Goal: Check status

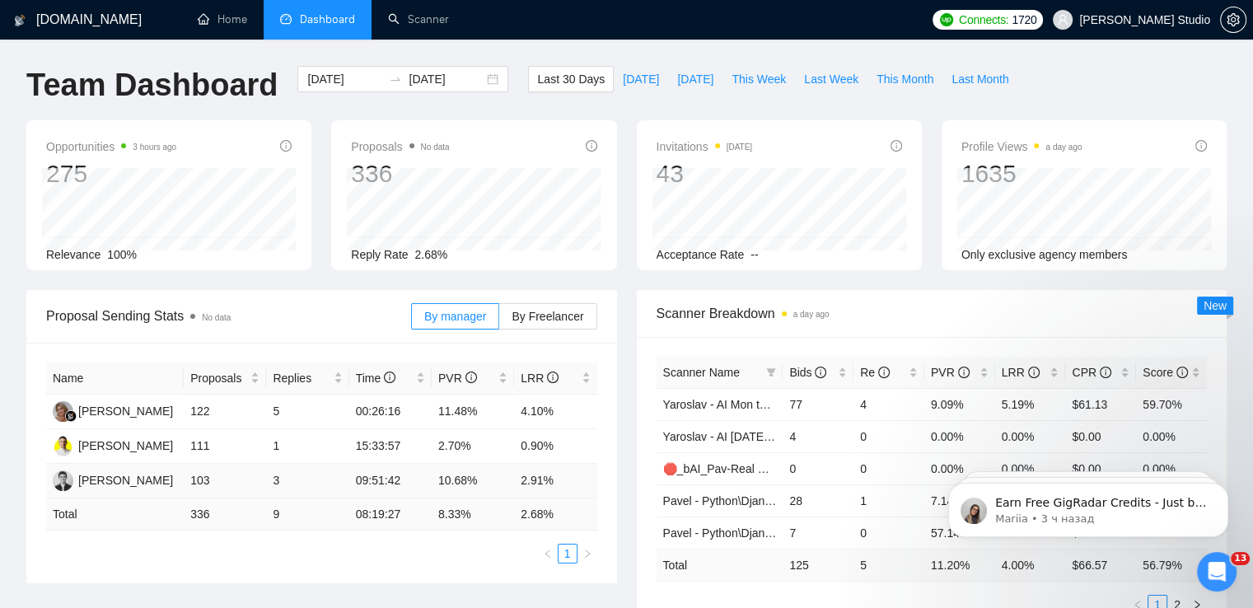
scroll to position [1551, 0]
click at [480, 76] on div "[DATE] [DATE]" at bounding box center [402, 79] width 211 height 26
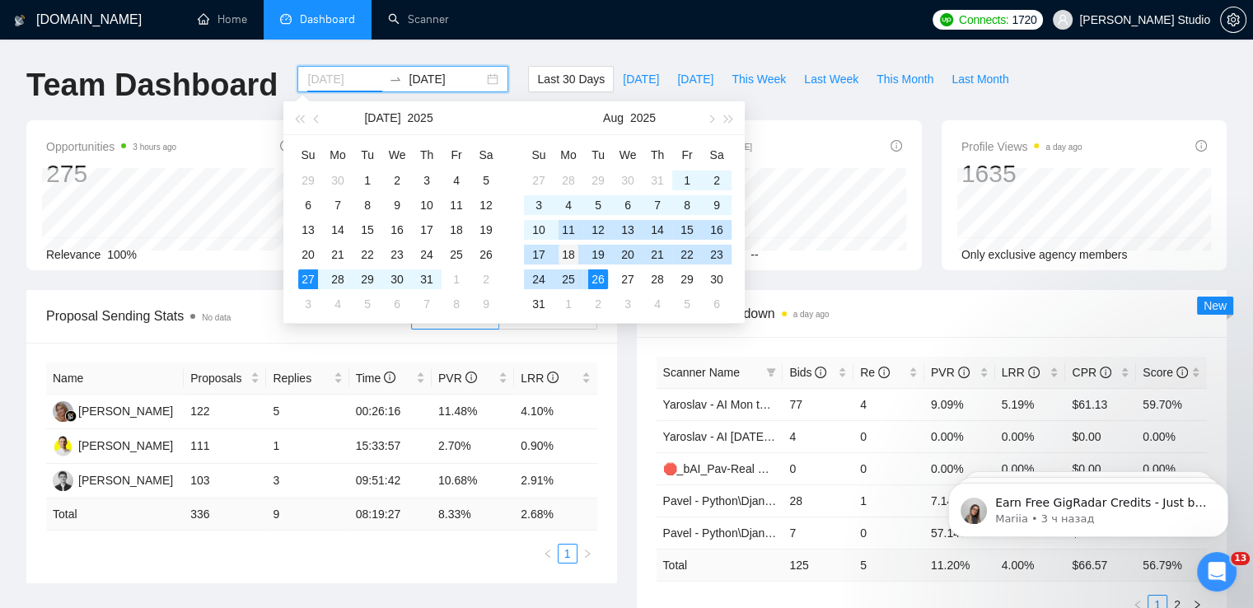
type input "[DATE]"
click at [569, 258] on div "18" at bounding box center [569, 255] width 20 height 20
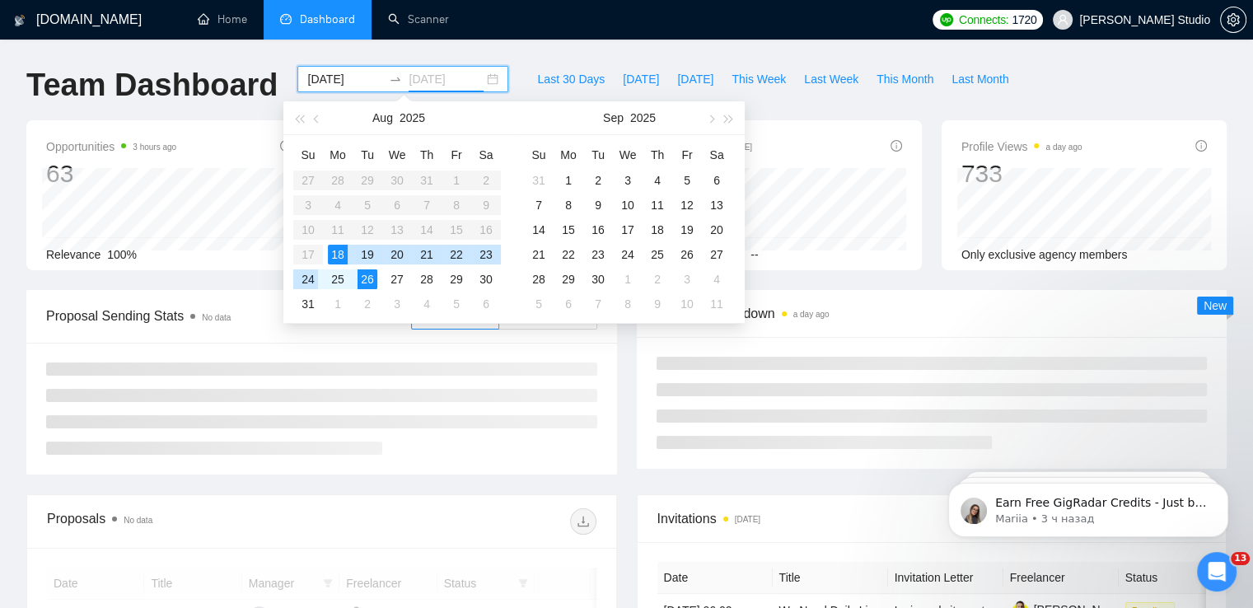
type input "[DATE]"
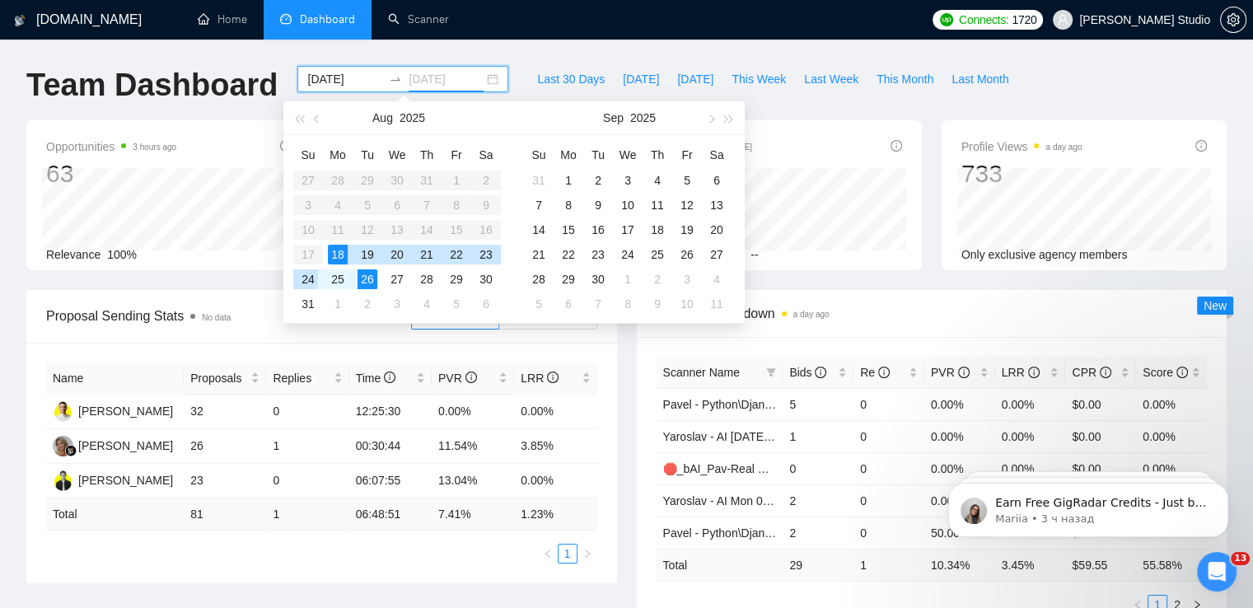
click at [307, 281] on div "24" at bounding box center [308, 279] width 20 height 20
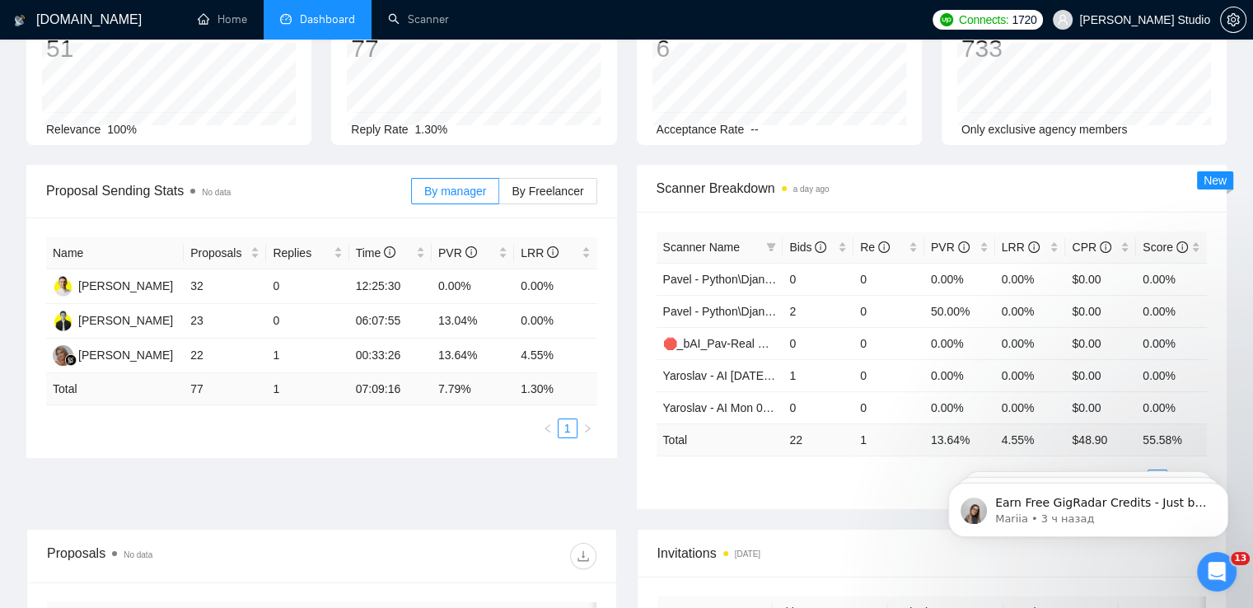
scroll to position [165, 0]
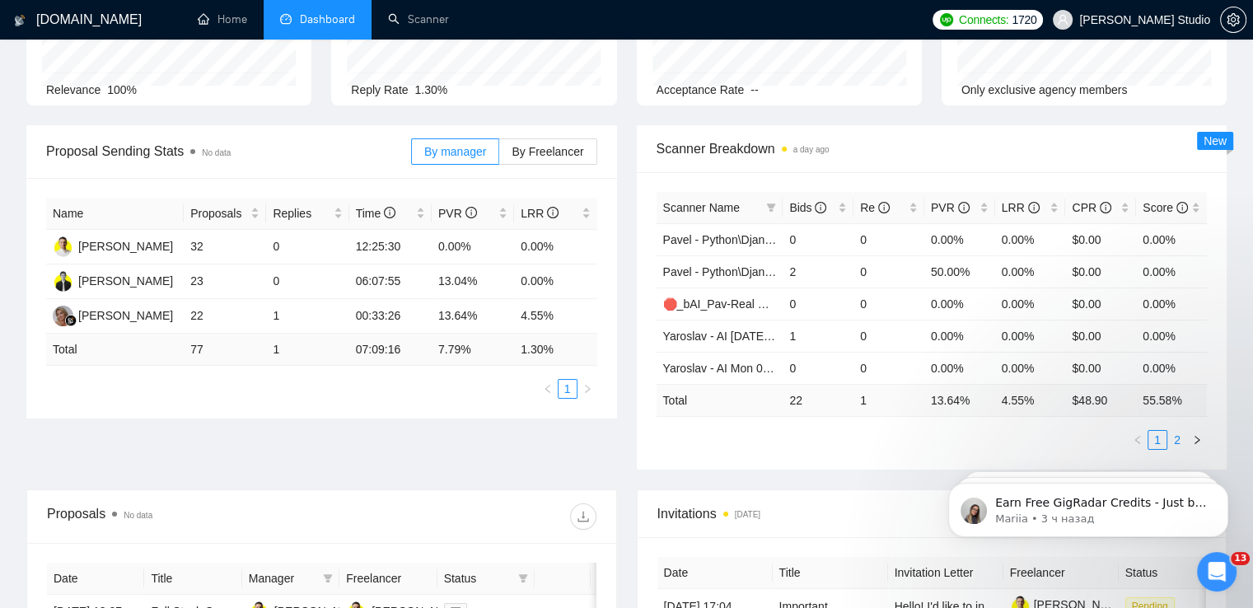
click at [1177, 439] on link "2" at bounding box center [1177, 440] width 18 height 18
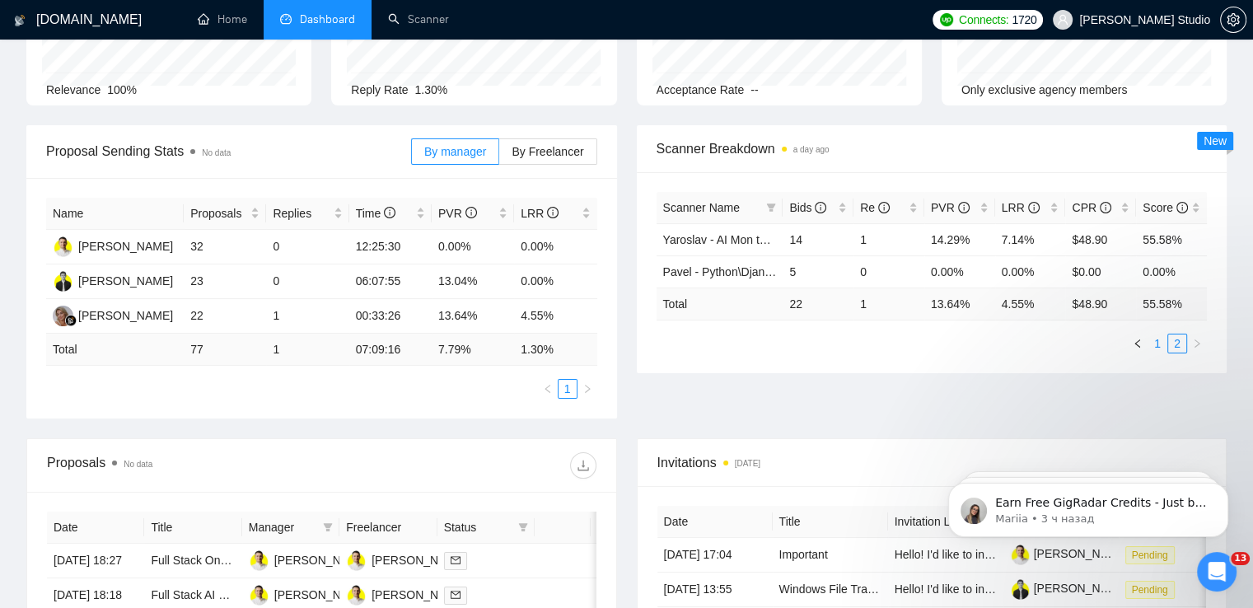
click at [1165, 344] on link "1" at bounding box center [1158, 344] width 18 height 18
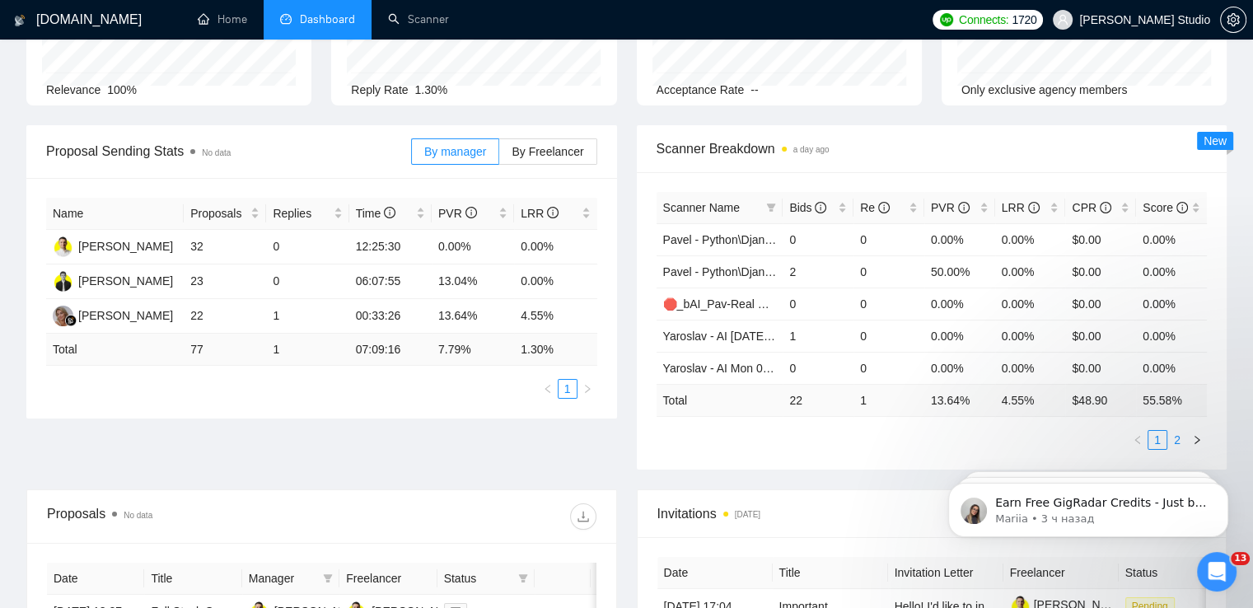
click at [1179, 439] on link "2" at bounding box center [1177, 440] width 18 height 18
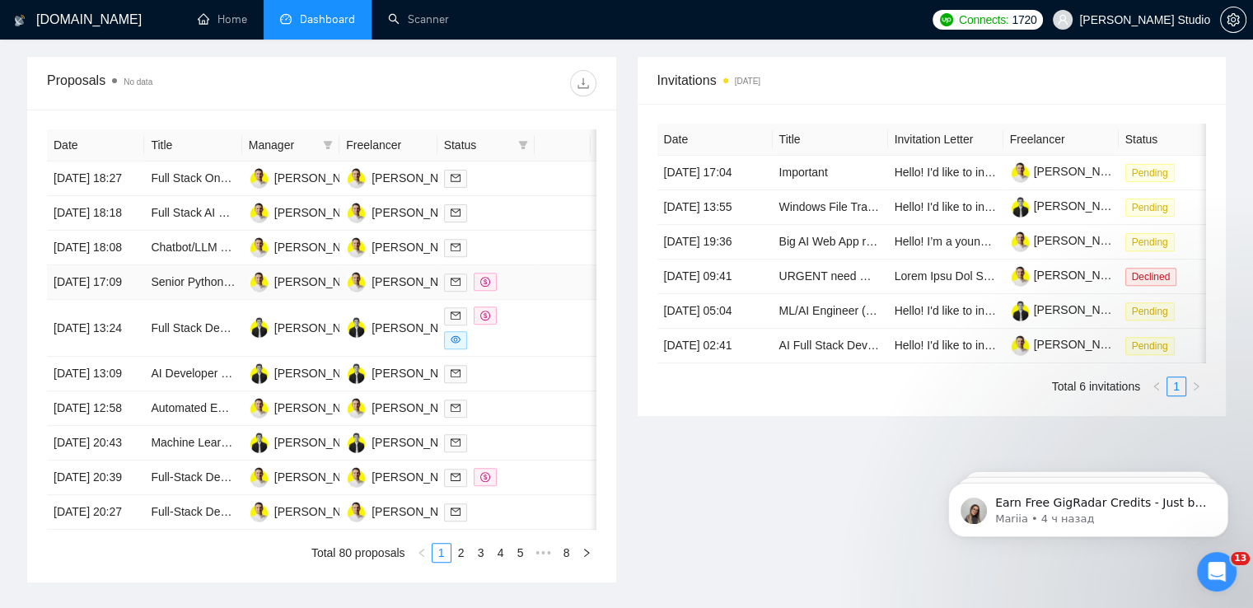
scroll to position [577, 0]
